Goal: Information Seeking & Learning: Find specific fact

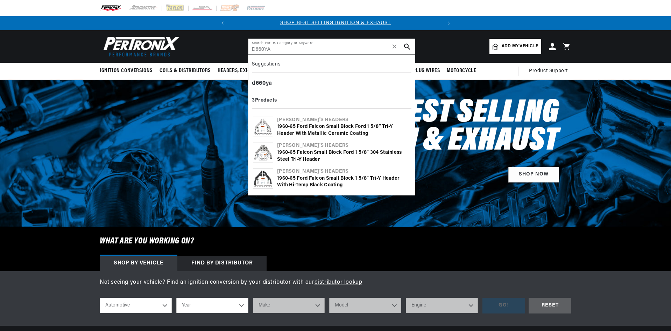
type input "D660YA"
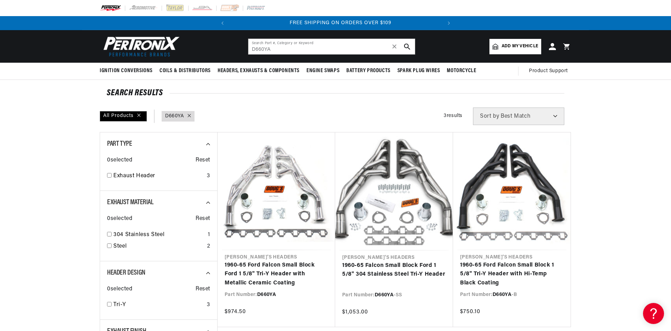
scroll to position [0, 212]
drag, startPoint x: 330, startPoint y: 42, endPoint x: 325, endPoint y: 47, distance: 7.4
click at [330, 42] on input "D660YA" at bounding box center [331, 46] width 167 height 15
drag, startPoint x: 308, startPoint y: 52, endPoint x: 247, endPoint y: 48, distance: 61.0
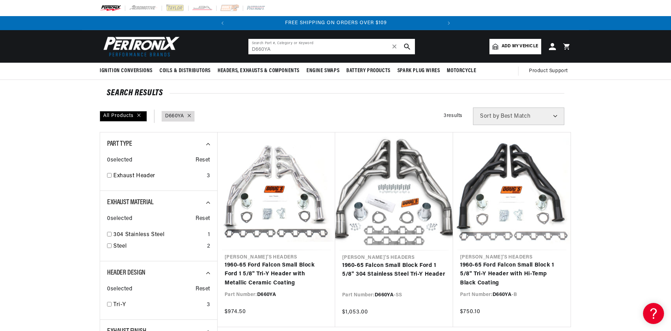
click at [247, 48] on header "BETTER SEARCH RESULTS Add your vehicle's year, make, and model to find parts be…" at bounding box center [335, 46] width 507 height 33
paste input "1061"
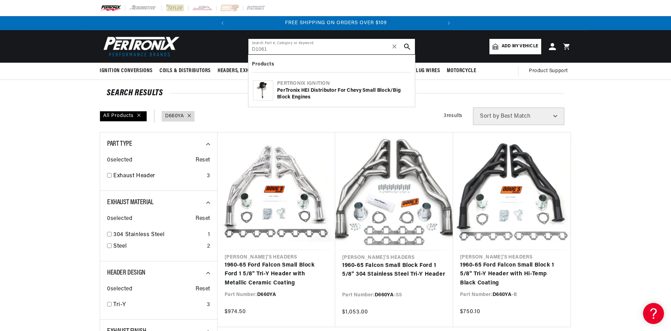
type input "D1061"
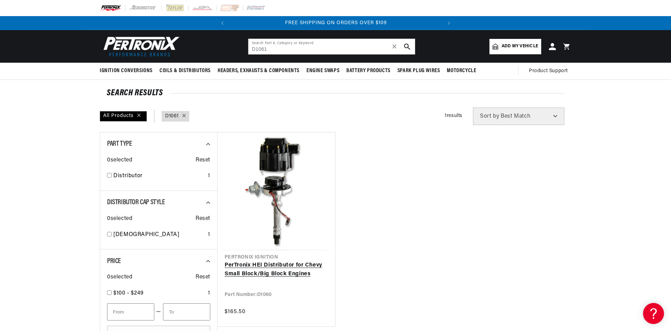
click at [306, 263] on link "PerTronix HEI Distributor for Chevy Small Block/Big Block Engines" at bounding box center [277, 270] width 104 height 18
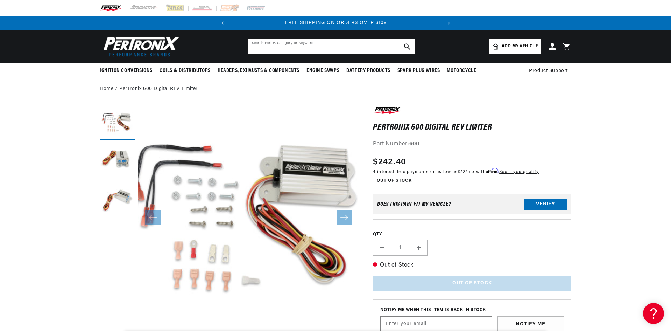
click at [283, 45] on input "text" at bounding box center [331, 46] width 167 height 15
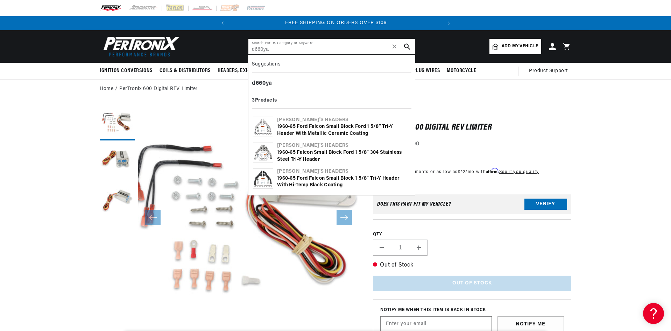
type input "d660ya"
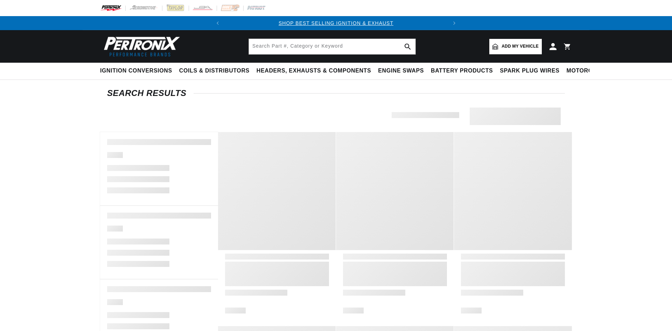
type input "d660ya"
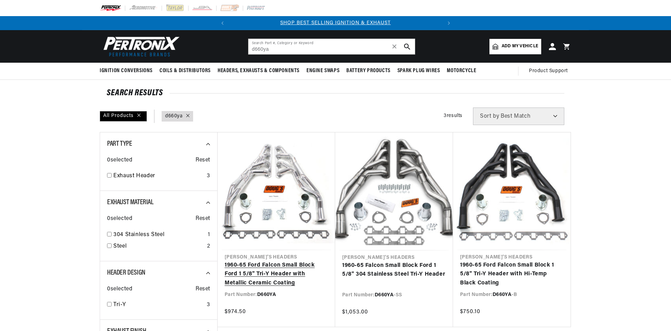
click at [283, 275] on link "1960-65 Ford Falcon Small Block Ford 1 5/8" Tri-Y Header with Metallic Ceramic …" at bounding box center [277, 274] width 104 height 27
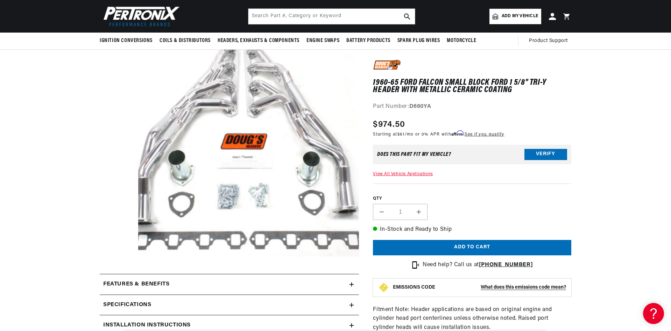
scroll to position [0, 212]
click at [282, 20] on input "text" at bounding box center [331, 16] width 167 height 15
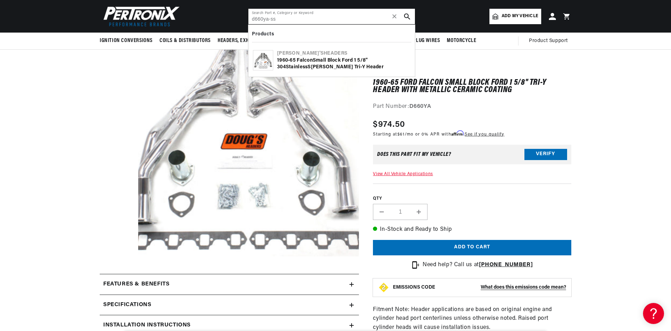
type input "d660ya-ss"
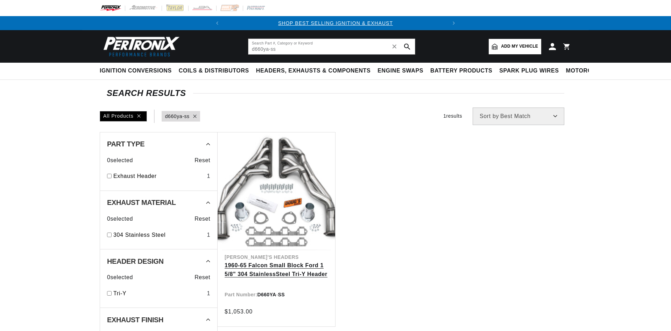
click at [274, 266] on link "1960-65 Falcon Small Block Ford 1 5/8" 304 Stainle ss Steel Tri-Y Header" at bounding box center [277, 270] width 104 height 18
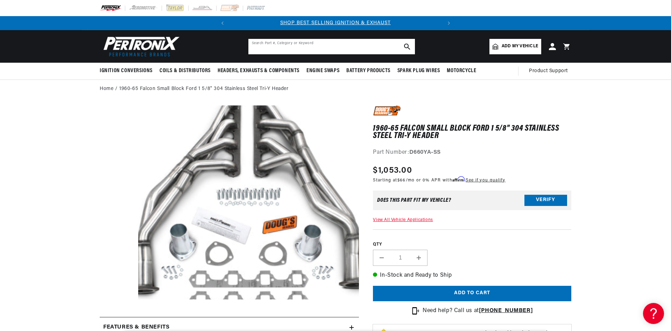
click at [285, 51] on input "text" at bounding box center [331, 46] width 167 height 15
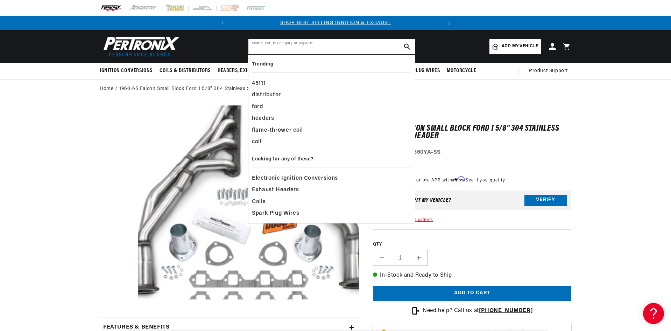
click at [281, 50] on input "text" at bounding box center [331, 46] width 167 height 15
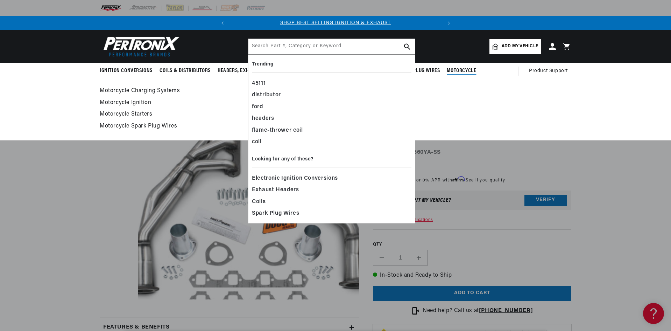
click at [495, 94] on link "Motorcycle Charging Systems" at bounding box center [336, 91] width 472 height 10
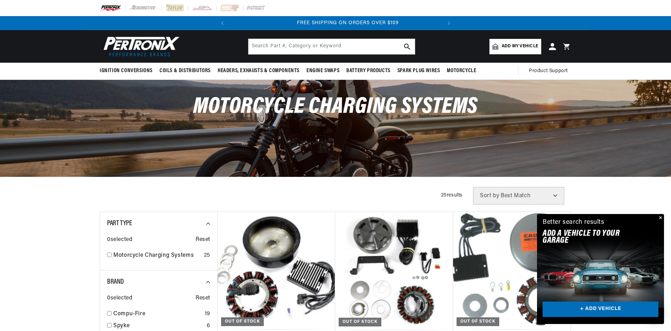
scroll to position [0, 212]
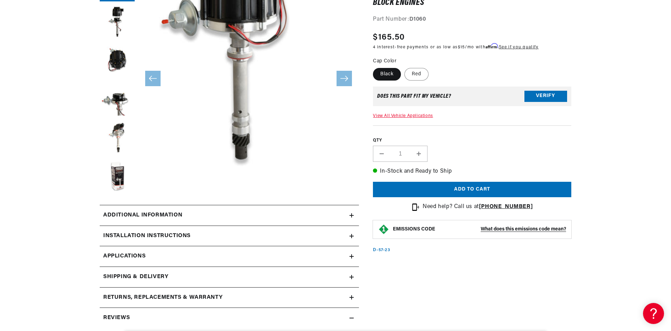
scroll to position [140, 0]
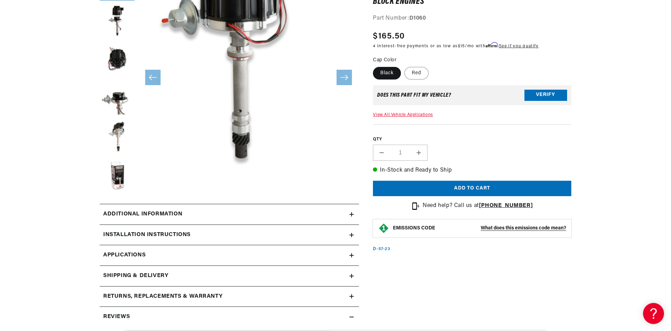
click at [161, 231] on h2 "Installation instructions" at bounding box center [146, 234] width 87 height 9
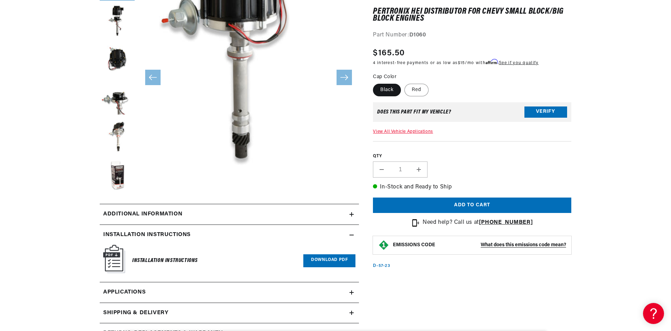
click at [332, 262] on link "Download PDF" at bounding box center [329, 260] width 52 height 13
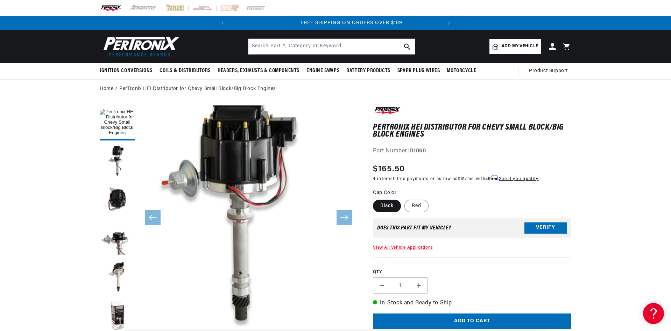
scroll to position [0, 212]
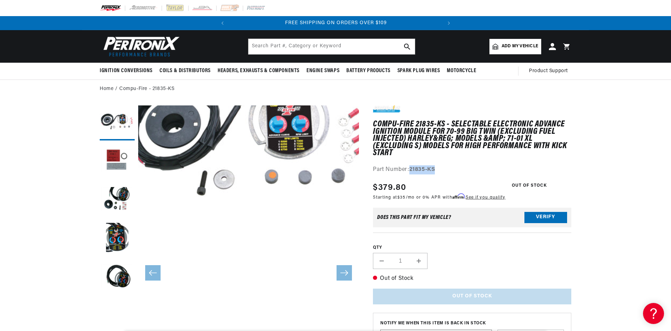
scroll to position [583, 0]
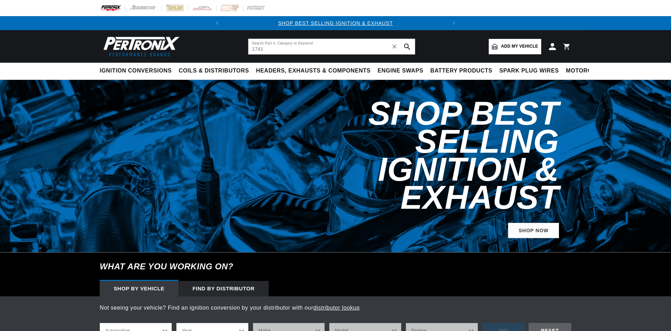
type input "1741"
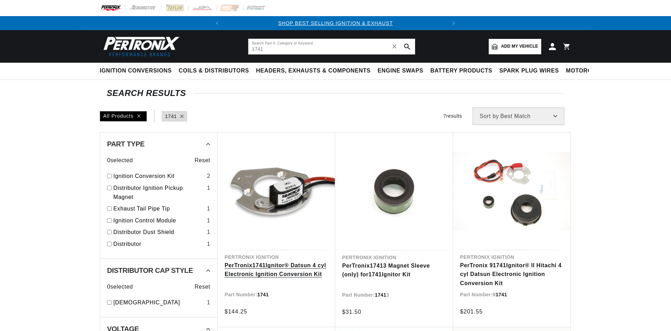
click at [273, 272] on link "PerTronix 1741 Ignitor® Datsun 4 cyl Electronic Ignition Conversion Kit" at bounding box center [277, 270] width 104 height 18
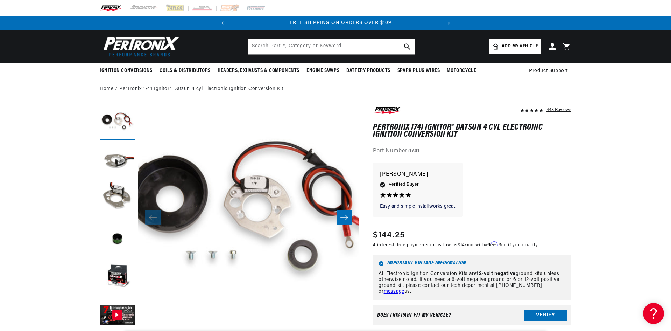
scroll to position [0, 212]
click at [277, 50] on input "text" at bounding box center [331, 46] width 167 height 15
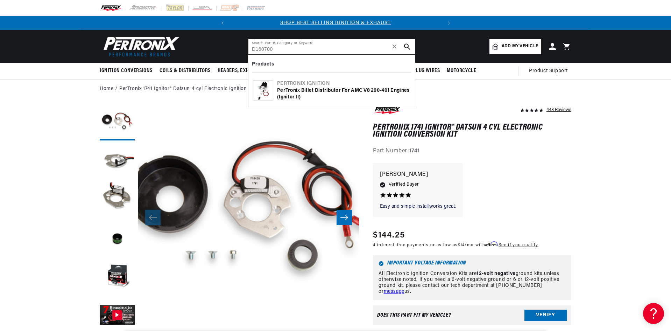
type input "D160700"
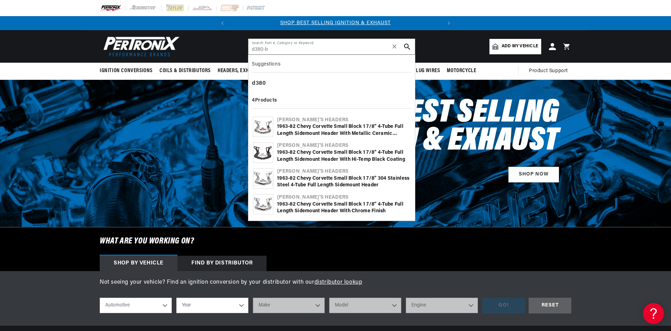
type input "d380-b"
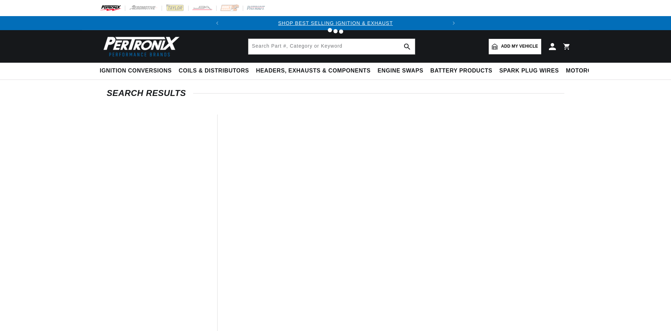
type input "d380-b"
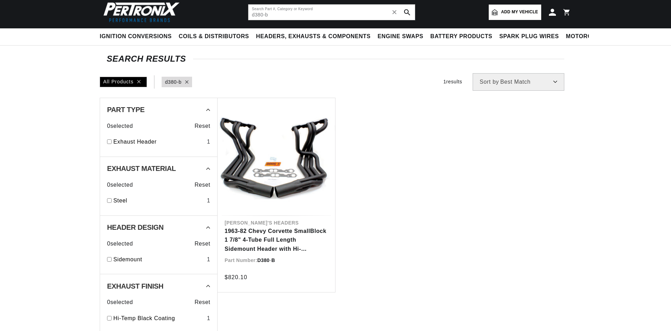
scroll to position [70, 0]
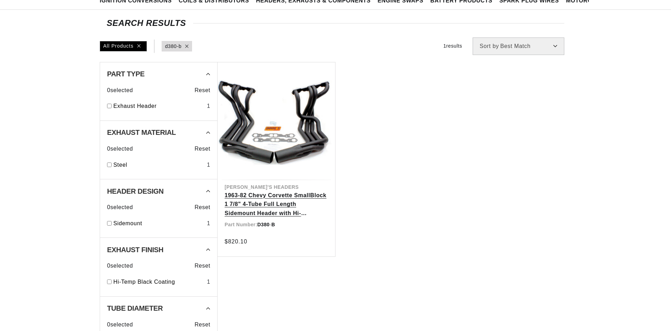
click at [287, 218] on link "1963-82 Chevy Corvette Small B lock 1 7/8" 4-Tu b e Full Length Sidemount Heade…" at bounding box center [277, 204] width 104 height 27
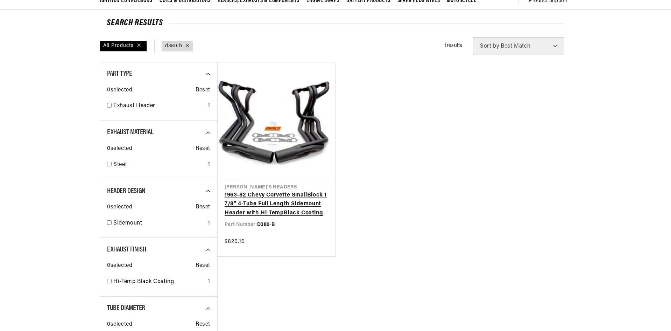
click at [283, 214] on link "1963-82 Chevy Corvette Small B lock 1 7/8" 4-Tu b e Full Length Sidemount Heade…" at bounding box center [277, 204] width 104 height 27
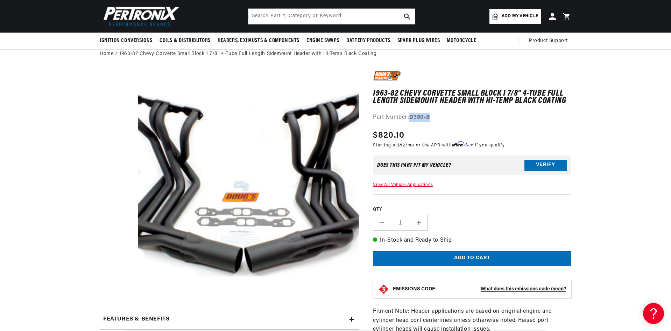
drag, startPoint x: 431, startPoint y: 116, endPoint x: 410, endPoint y: 116, distance: 21.7
click at [410, 116] on div "Part Number: D380-B" at bounding box center [472, 117] width 198 height 9
click at [571, 113] on div "Part Number: D380-B" at bounding box center [472, 117] width 198 height 9
